Goal: Information Seeking & Learning: Learn about a topic

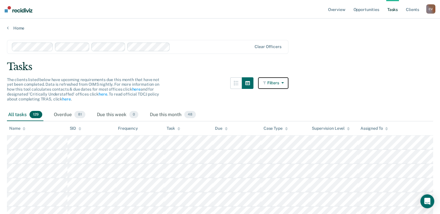
click at [272, 82] on button "Filters" at bounding box center [273, 83] width 31 height 12
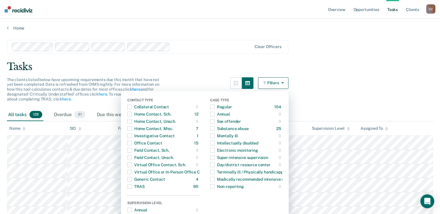
click at [272, 82] on button "Filters" at bounding box center [273, 83] width 31 height 12
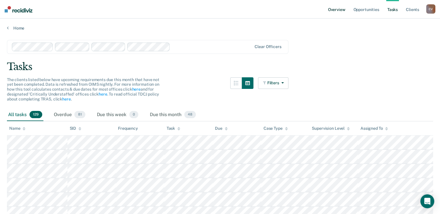
click at [339, 11] on link "Overview" at bounding box center [337, 9] width 20 height 19
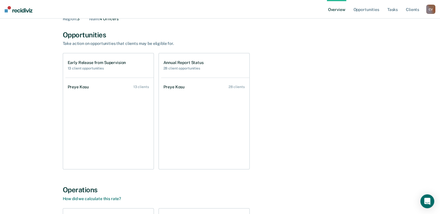
scroll to position [29, 0]
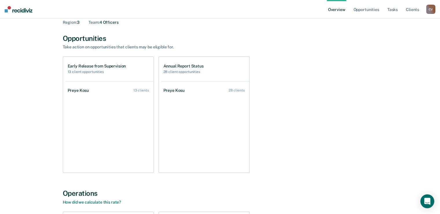
click at [74, 71] on h2 "13 client opportunities" at bounding box center [97, 72] width 58 height 4
click at [81, 64] on h1 "Early Release from Supervision" at bounding box center [97, 66] width 58 height 5
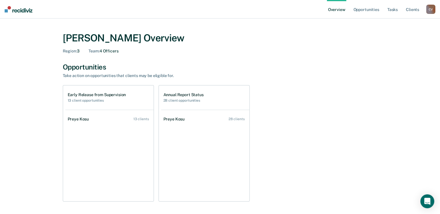
scroll to position [0, 0]
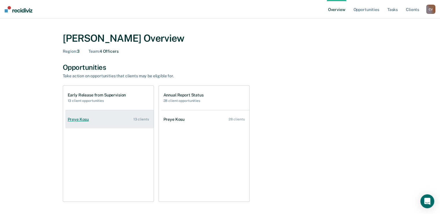
click at [138, 119] on div "13 clients" at bounding box center [141, 119] width 16 height 4
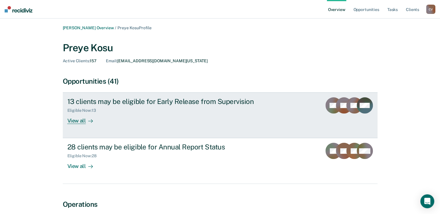
click at [76, 121] on div "View all" at bounding box center [83, 118] width 32 height 11
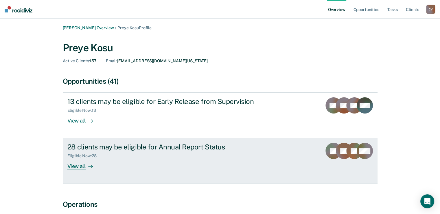
click at [127, 147] on div "28 clients may be eligible for Annual Report Status" at bounding box center [168, 147] width 203 height 8
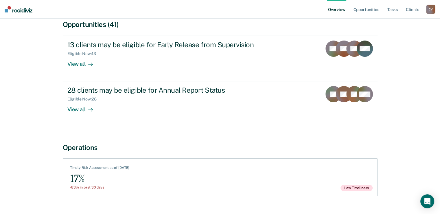
scroll to position [58, 0]
